Goal: Task Accomplishment & Management: Manage account settings

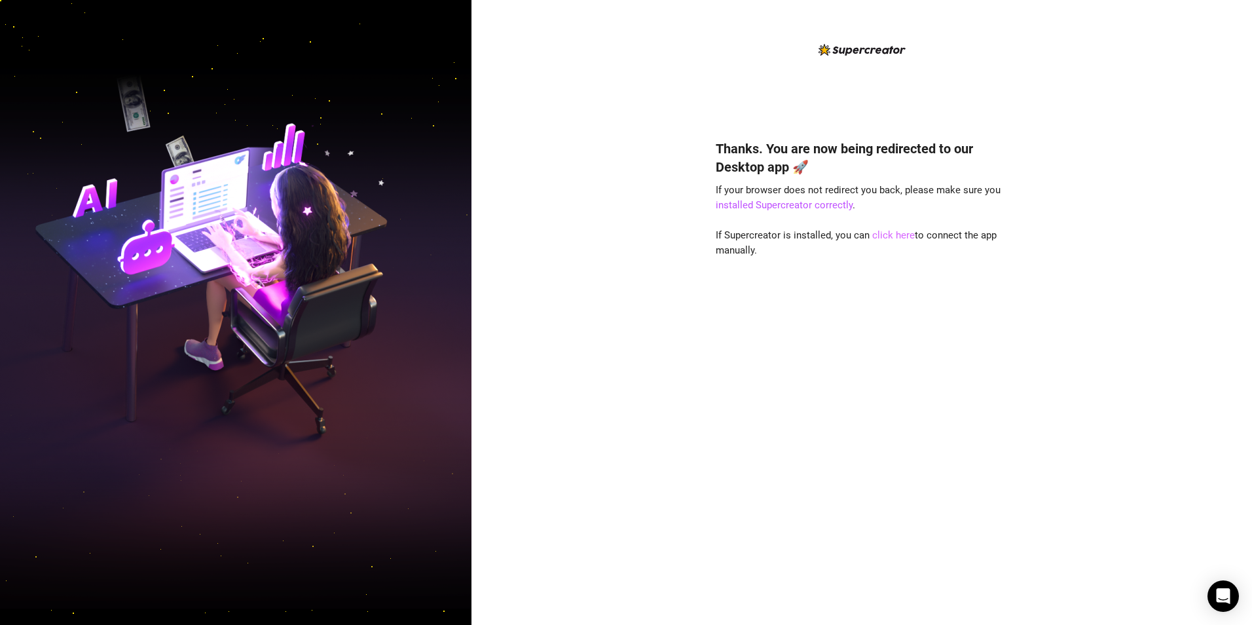
click at [878, 238] on link "click here" at bounding box center [893, 235] width 43 height 12
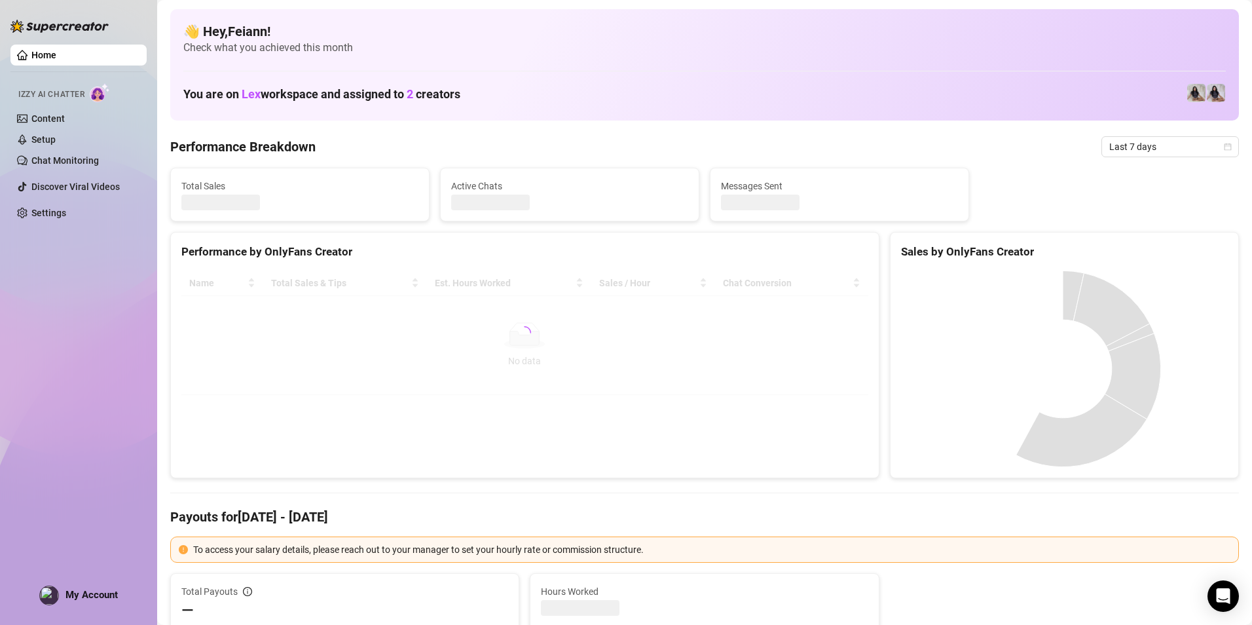
drag, startPoint x: 103, startPoint y: 598, endPoint x: 103, endPoint y: 590, distance: 7.9
click at [103, 597] on span "My Account" at bounding box center [91, 595] width 52 height 12
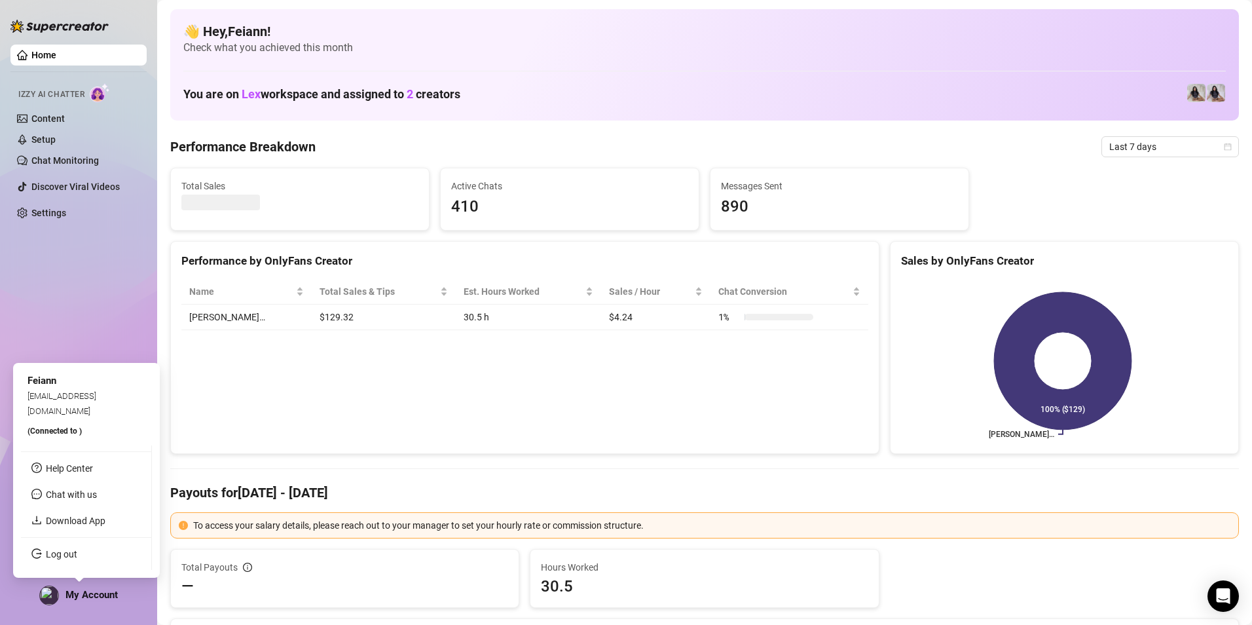
drag, startPoint x: 92, startPoint y: 549, endPoint x: 138, endPoint y: 531, distance: 49.4
click at [77, 549] on link "Log out" at bounding box center [61, 554] width 31 height 10
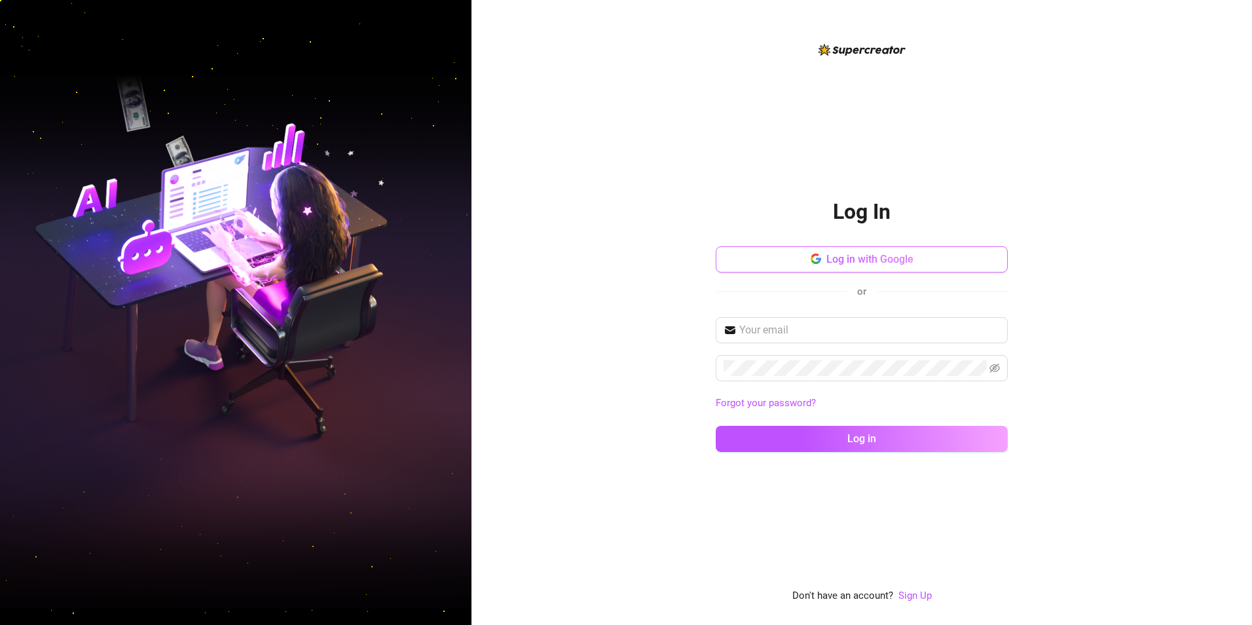
click at [742, 253] on button "Log in with Google" at bounding box center [862, 259] width 292 height 26
